Goal: Task Accomplishment & Management: Use online tool/utility

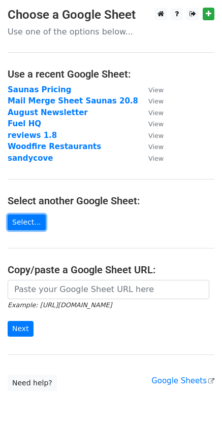
click at [26, 217] on link "Select..." at bounding box center [27, 223] width 38 height 16
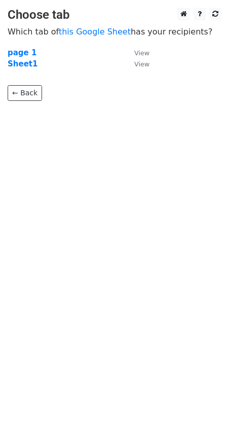
click at [12, 53] on strong "page 1" at bounding box center [22, 52] width 29 height 9
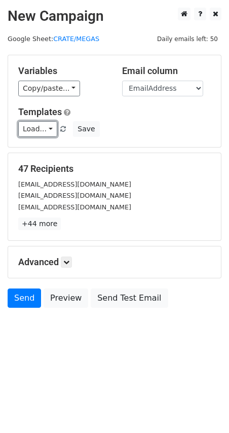
click at [32, 130] on link "Load..." at bounding box center [37, 129] width 39 height 16
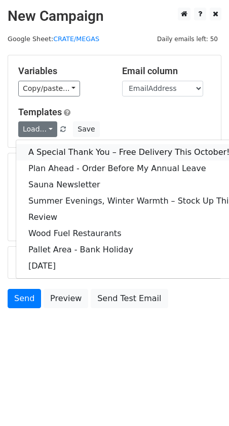
click at [39, 149] on link "A Special Thank You – Free Delivery This October!" at bounding box center [157, 152] width 283 height 16
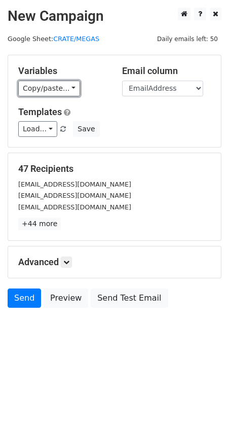
click at [38, 91] on link "Copy/paste..." at bounding box center [49, 89] width 62 height 16
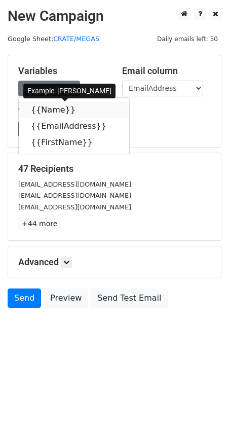
click at [44, 110] on link "{{Name}}" at bounding box center [74, 110] width 111 height 16
